Goal: Task Accomplishment & Management: Manage account settings

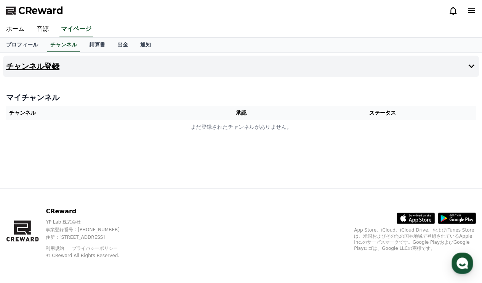
click at [40, 69] on h4 "チャンネル登録" at bounding box center [32, 66] width 53 height 8
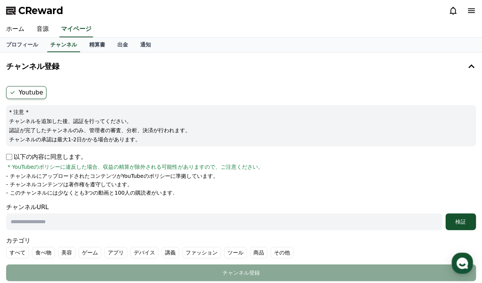
click at [64, 89] on ul "Youtube" at bounding box center [240, 92] width 469 height 13
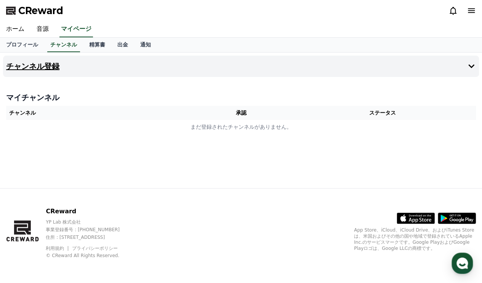
click at [51, 66] on h4 "チャンネル登録" at bounding box center [32, 66] width 53 height 8
